Goal: Task Accomplishment & Management: Complete application form

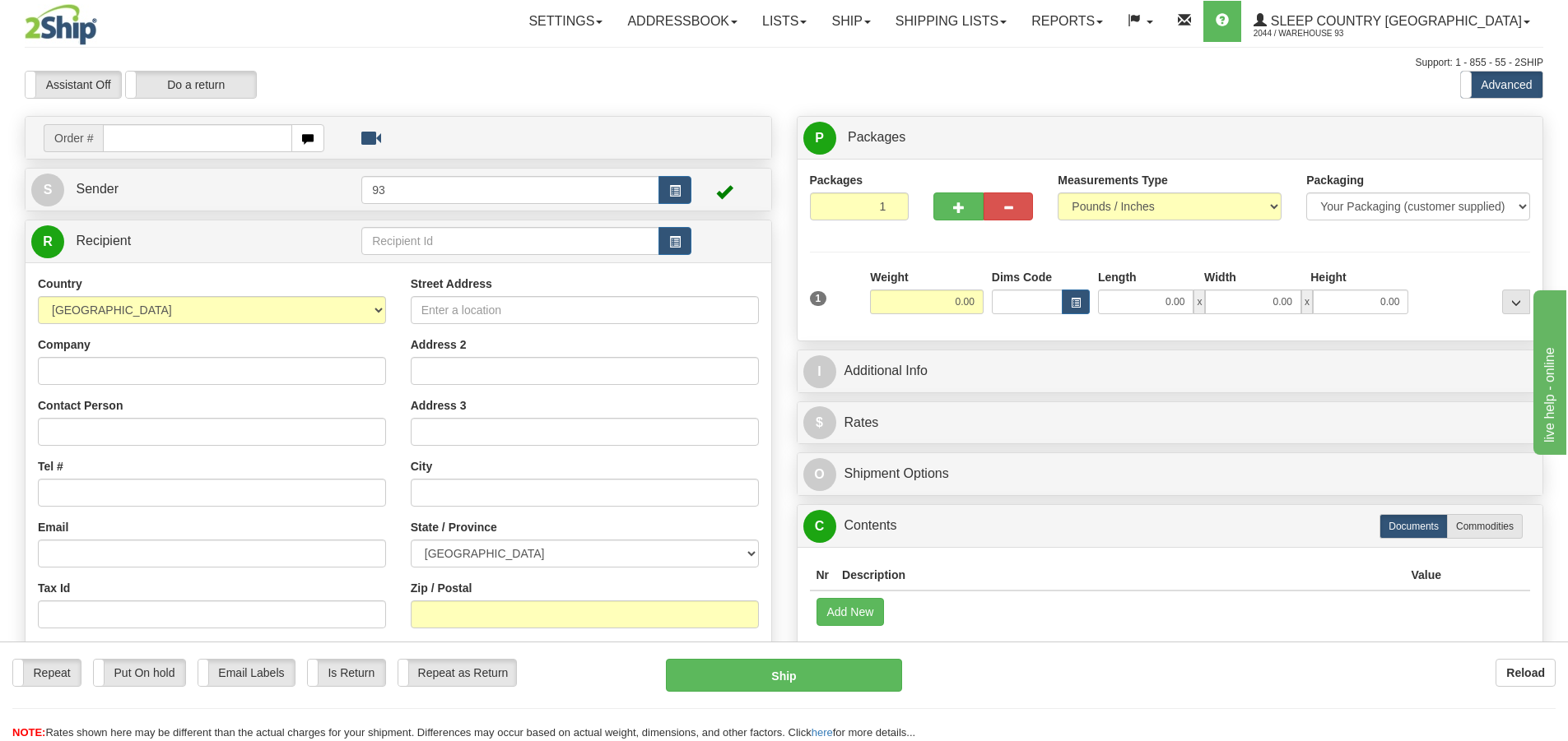
click at [131, 140] on input "text" at bounding box center [197, 138] width 189 height 28
click at [135, 136] on input "900" at bounding box center [197, 138] width 189 height 28
click at [145, 140] on input "9000i" at bounding box center [197, 138] width 189 height 28
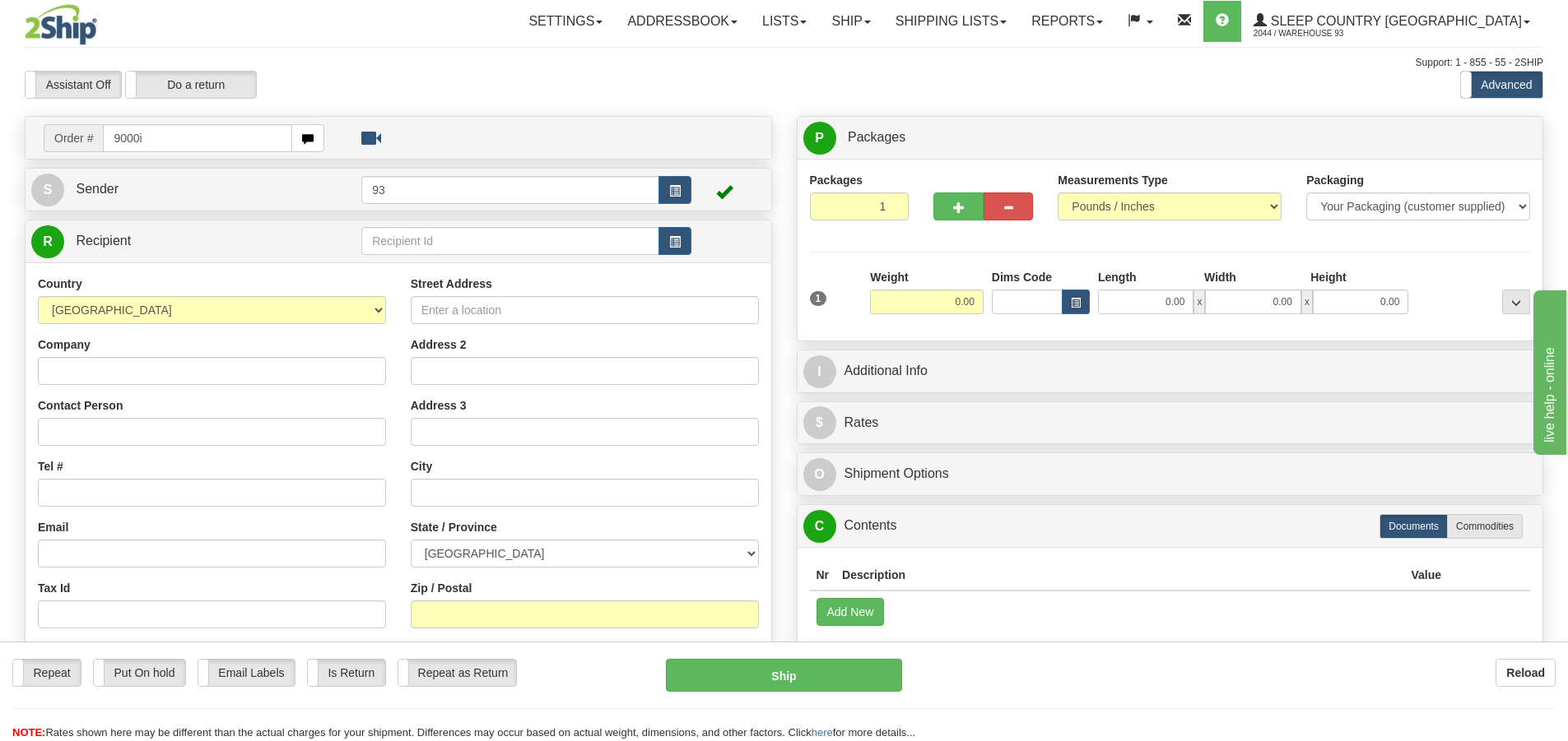
click at [140, 140] on input "9000i" at bounding box center [197, 138] width 189 height 28
click at [136, 140] on input "9000i" at bounding box center [197, 138] width 189 height 28
click at [120, 140] on input "9000i" at bounding box center [197, 138] width 189 height 28
click at [119, 140] on input "9000i" at bounding box center [197, 138] width 189 height 28
click at [114, 140] on input "9000i" at bounding box center [197, 138] width 189 height 28
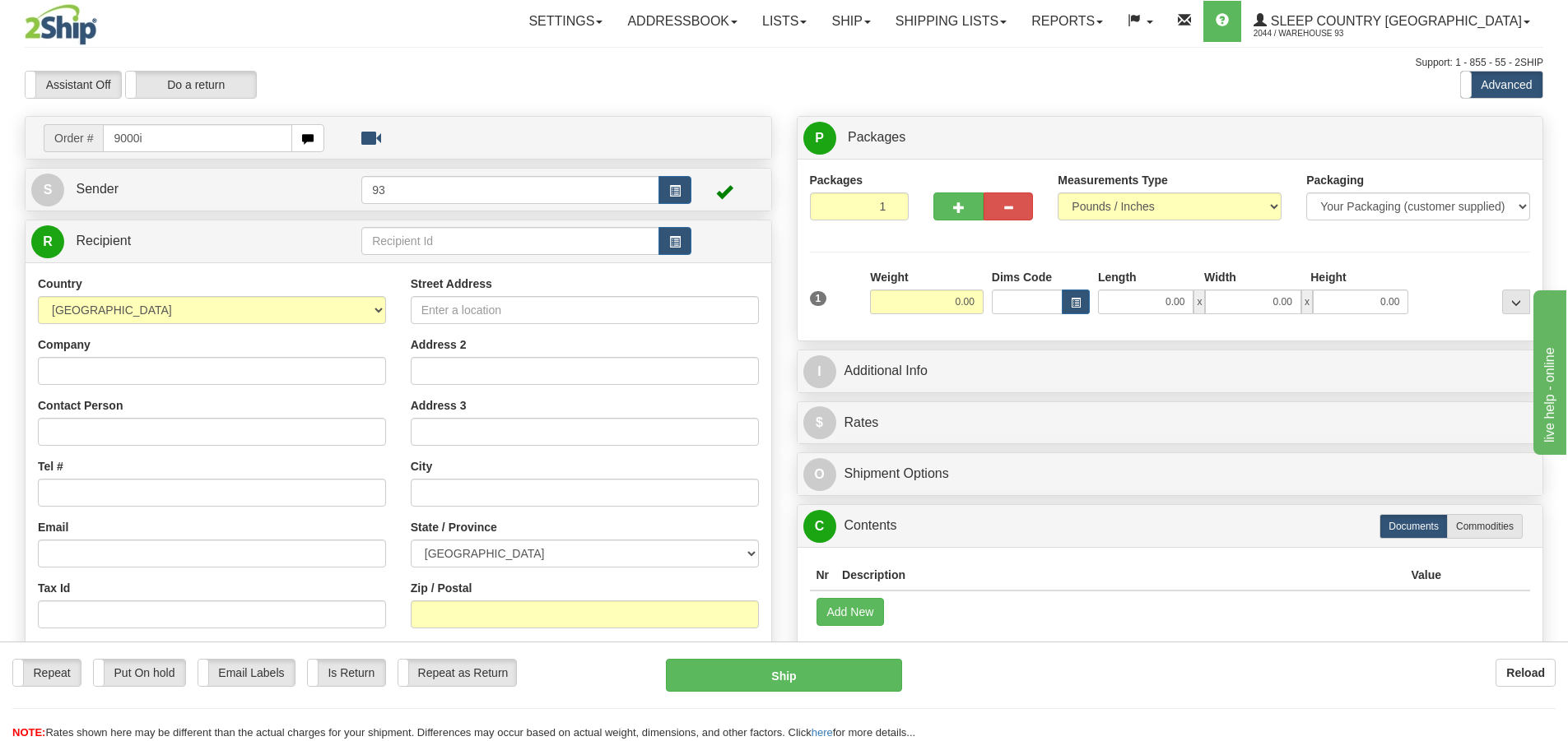
type input "9000i"
drag, startPoint x: 128, startPoint y: 166, endPoint x: 117, endPoint y: 159, distance: 13.0
click at [105, 167] on div "Toggle navigation Settings Shipping Preferences Fields Preferences New" at bounding box center [784, 463] width 1568 height 926
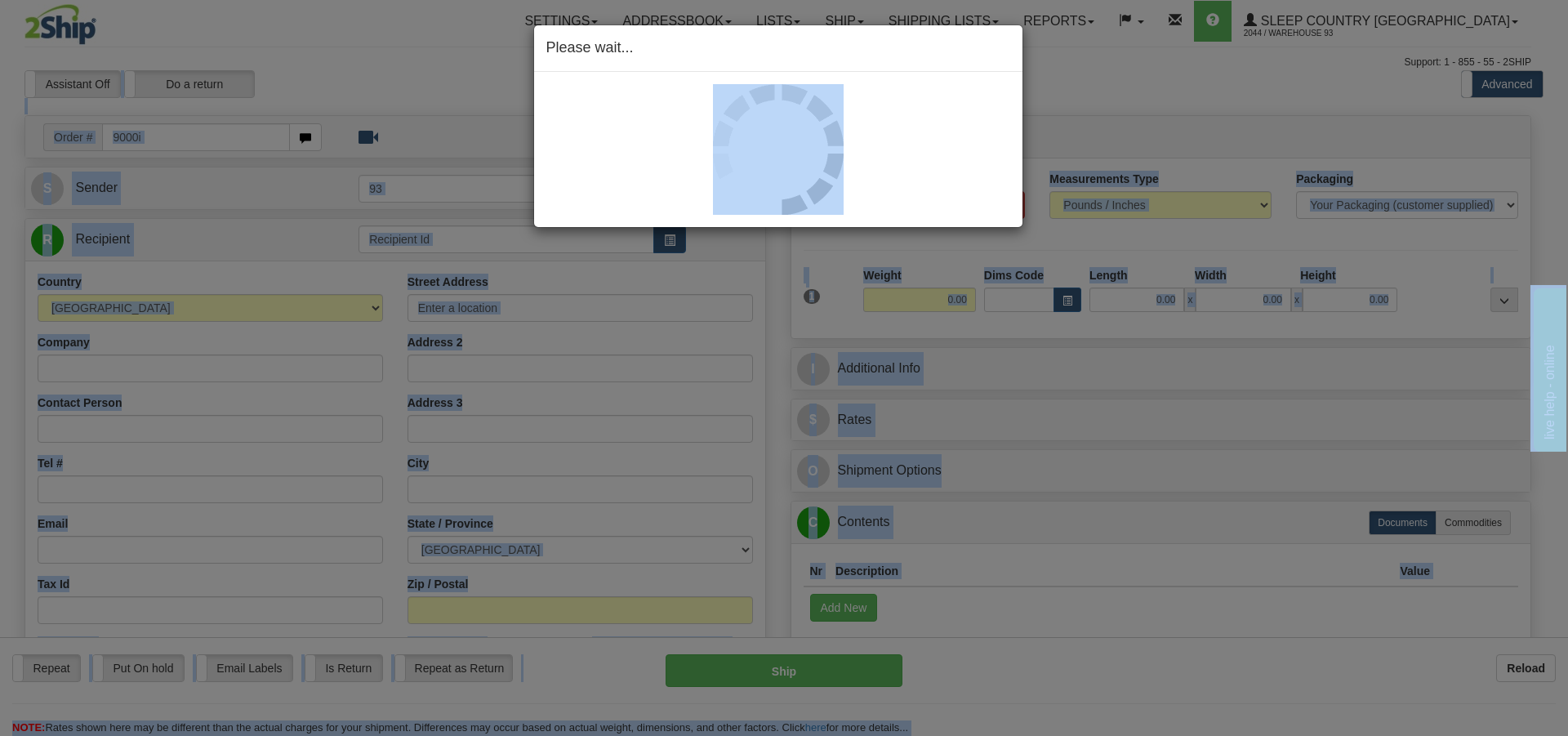
click at [154, 185] on div "Please wait..." at bounding box center [784, 368] width 1568 height 736
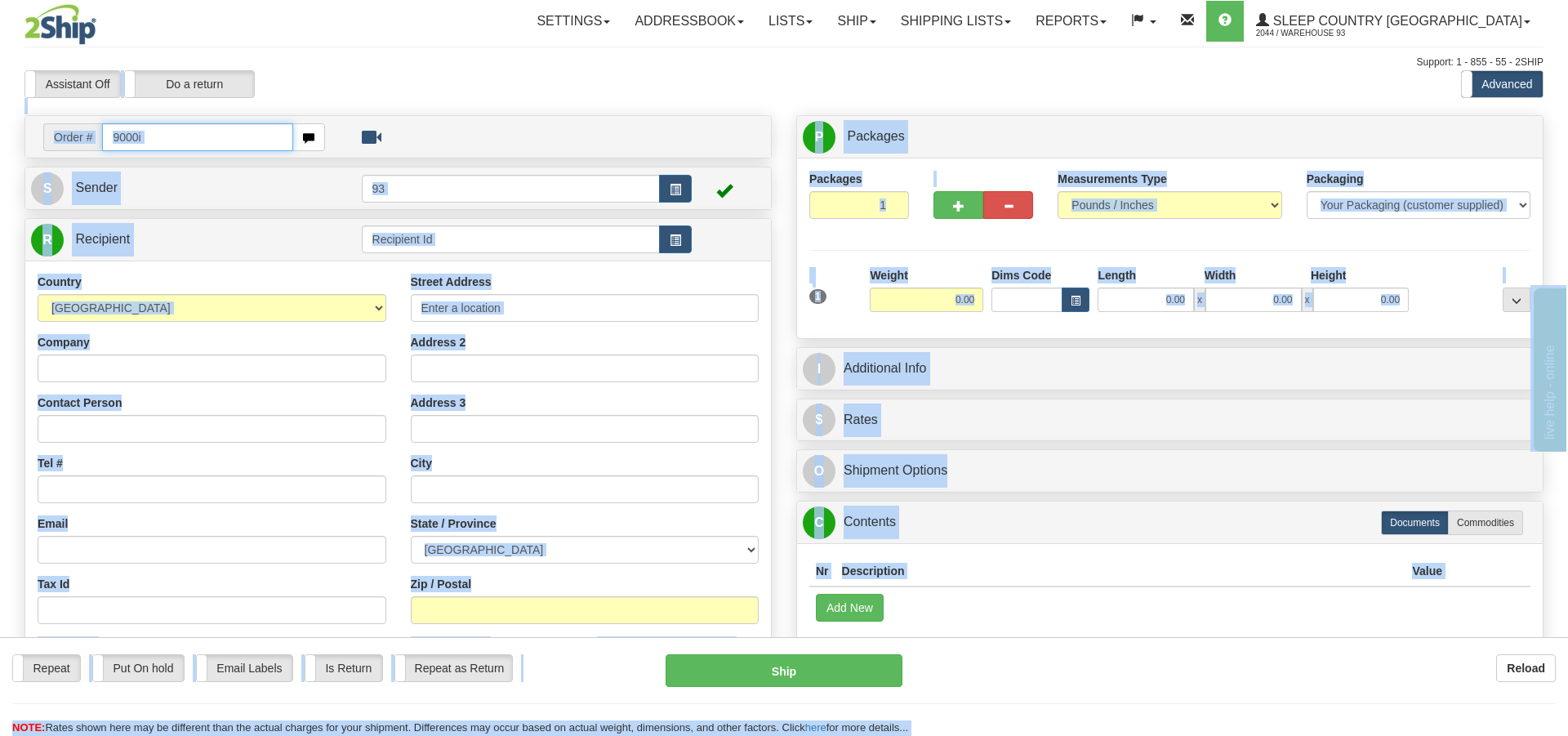
click at [186, 140] on input "9000i" at bounding box center [197, 137] width 190 height 28
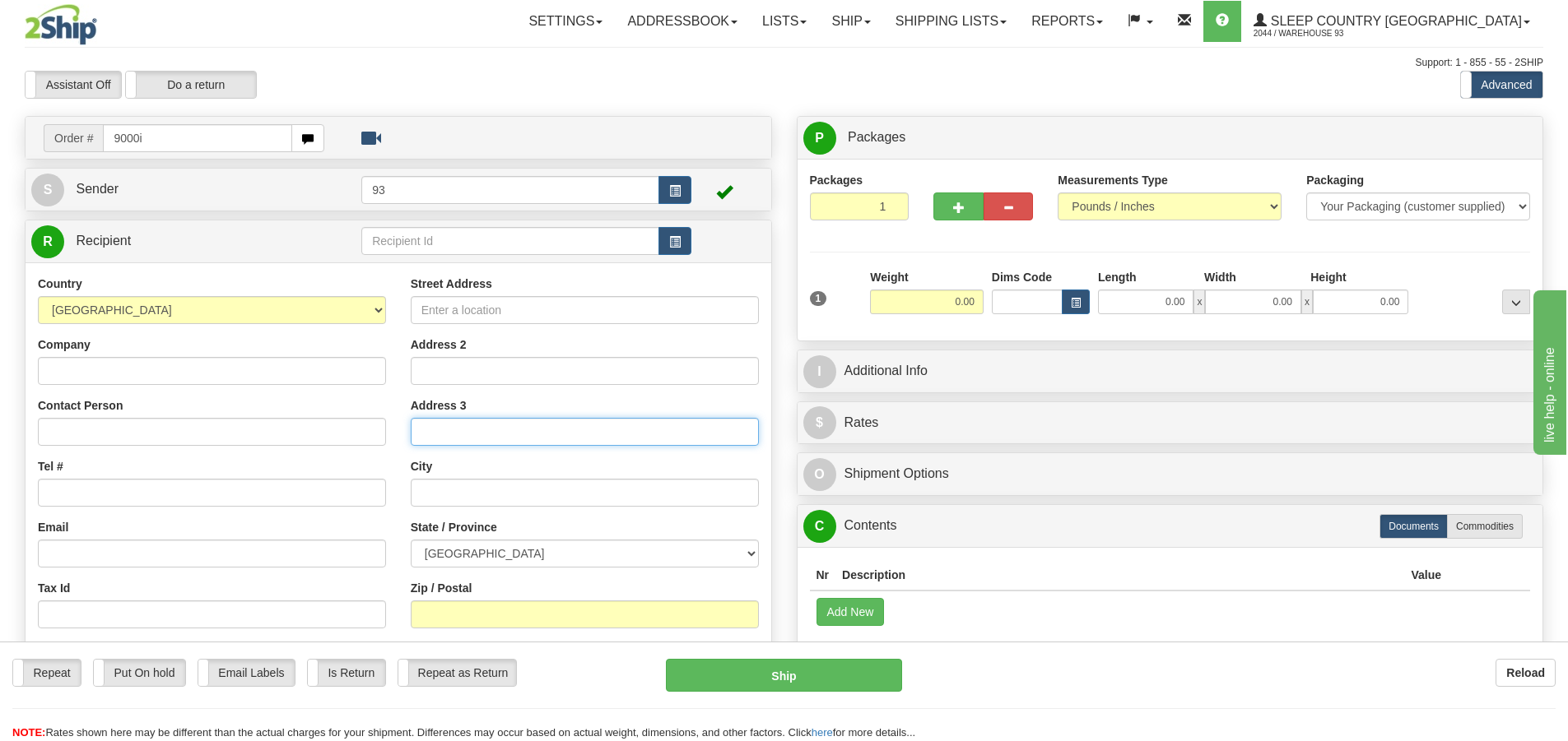
drag, startPoint x: 189, startPoint y: 140, endPoint x: 514, endPoint y: 428, distance: 434.2
click at [514, 428] on input "Address 3" at bounding box center [585, 431] width 348 height 28
drag, startPoint x: 537, startPoint y: 436, endPoint x: 555, endPoint y: 437, distance: 18.0
click at [555, 437] on input "Address 3" at bounding box center [585, 431] width 348 height 28
